Goal: Task Accomplishment & Management: Complete application form

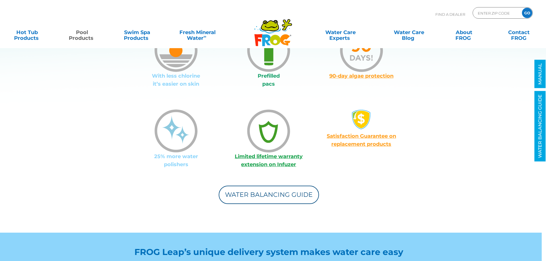
scroll to position [516, 0]
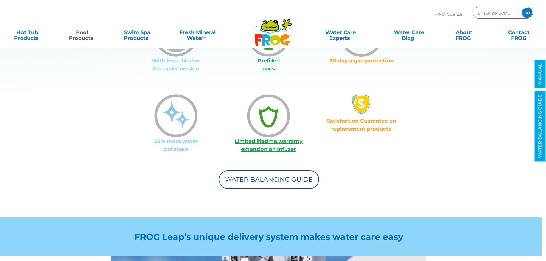
click at [353, 118] on link "Satisfaction Guarantee on replacement products" at bounding box center [361, 125] width 69 height 14
click at [490, 10] on input "text" at bounding box center [496, 13] width 39 height 8
type input "ENTER ZIP CODE"
click at [399, 4] on div "Find A Dealer ENTER ZIP CODE GO MENU MENU Hot Tub Products All Hot Tub Products…" at bounding box center [273, 24] width 534 height 48
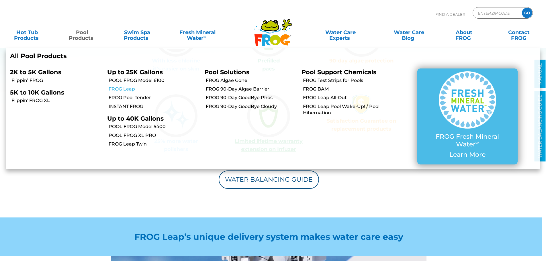
click at [121, 88] on link "FROG Leap" at bounding box center [154, 89] width 91 height 6
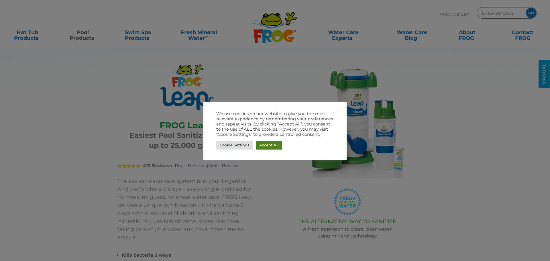
click at [273, 144] on link "Accept All" at bounding box center [269, 145] width 26 height 9
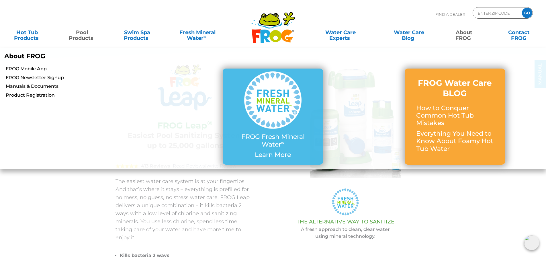
click at [461, 38] on link "About FROG" at bounding box center [463, 32] width 43 height 11
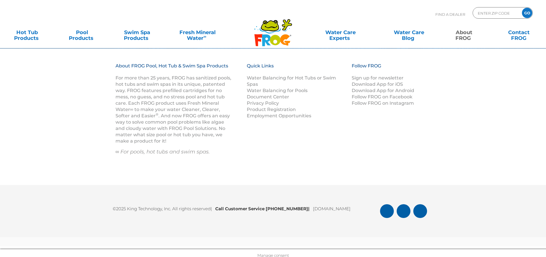
scroll to position [900, 0]
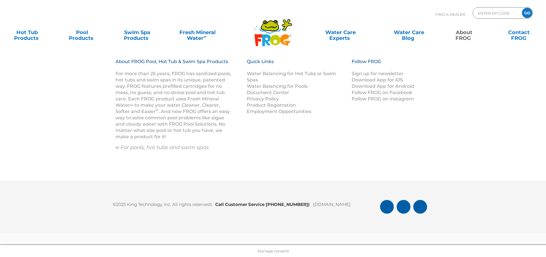
drag, startPoint x: 323, startPoint y: 162, endPoint x: 241, endPoint y: 159, distance: 81.4
click at [241, 159] on div "About FROG Pool, Hot Tub & Swim Spa Products For more than 25 years, FROG has s…" at bounding box center [273, 112] width 344 height 108
click at [396, 156] on div "About FROG Pool, Hot Tub & Swim Spa Products For more than 25 years, FROG has s…" at bounding box center [273, 112] width 344 height 108
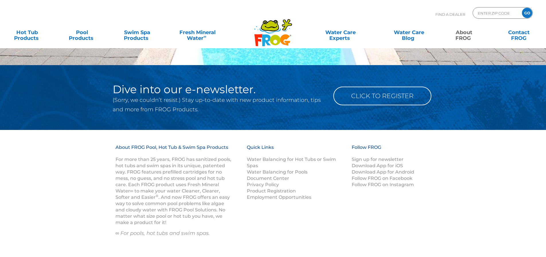
scroll to position [814, 0]
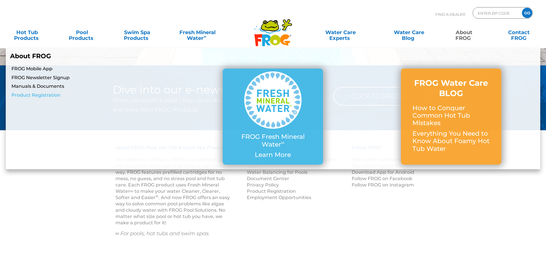
click at [48, 95] on link "Product Registration" at bounding box center [97, 95] width 172 height 6
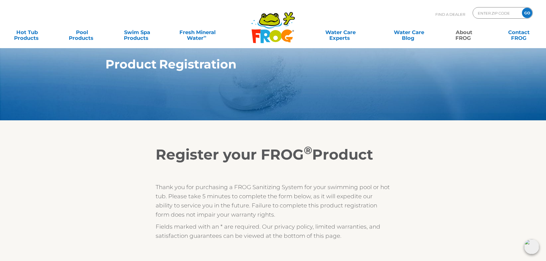
click at [376, 165] on div "Register your FROG ® Product Thank you for purchasing a FROG Sanitizing System …" at bounding box center [273, 193] width 235 height 94
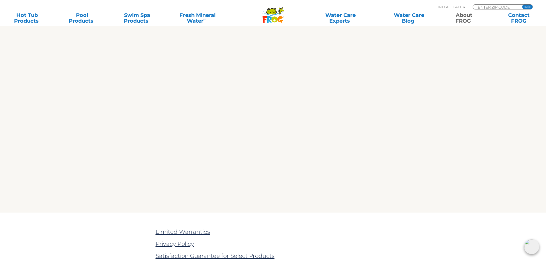
scroll to position [1117, 0]
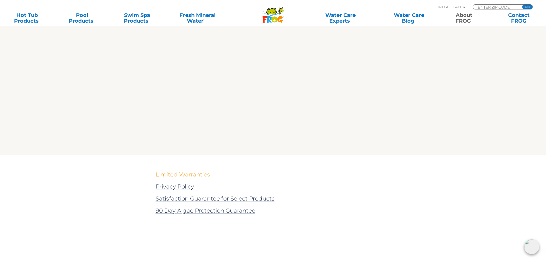
click at [191, 176] on link "Limited Warranties" at bounding box center [183, 174] width 54 height 7
